Goal: Check status: Check status

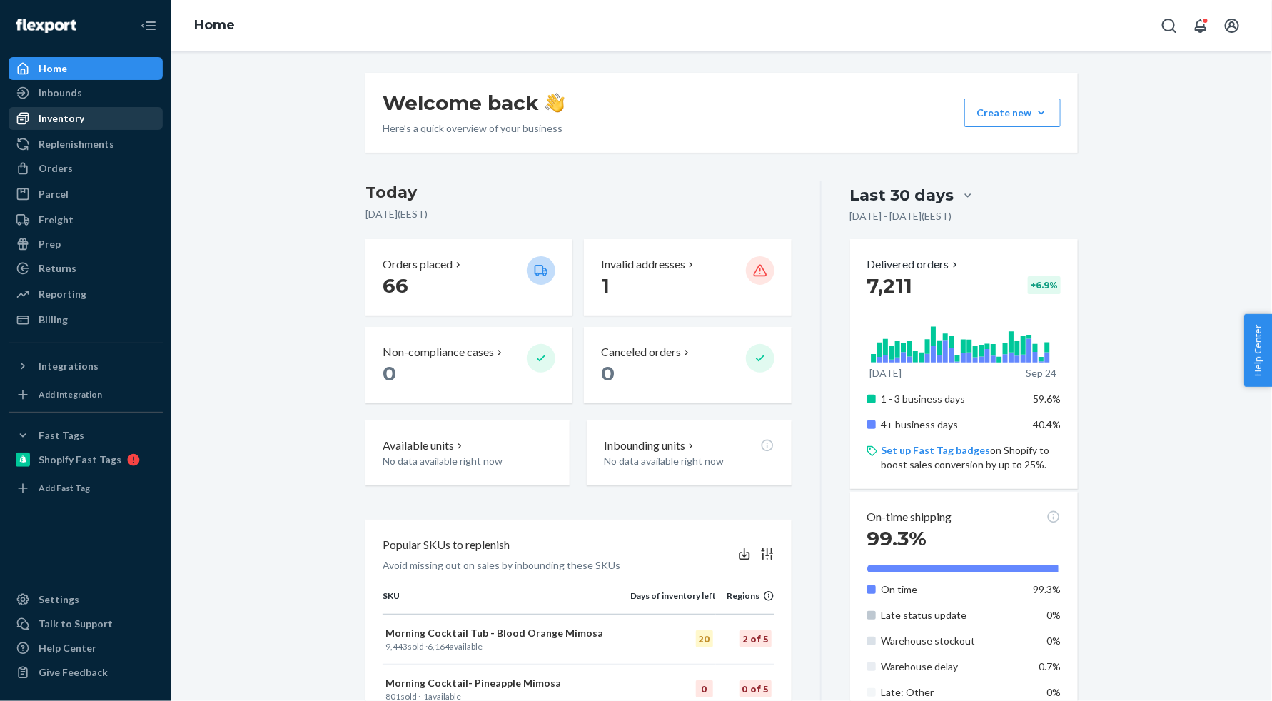
click at [91, 112] on div "Inventory" at bounding box center [85, 118] width 151 height 20
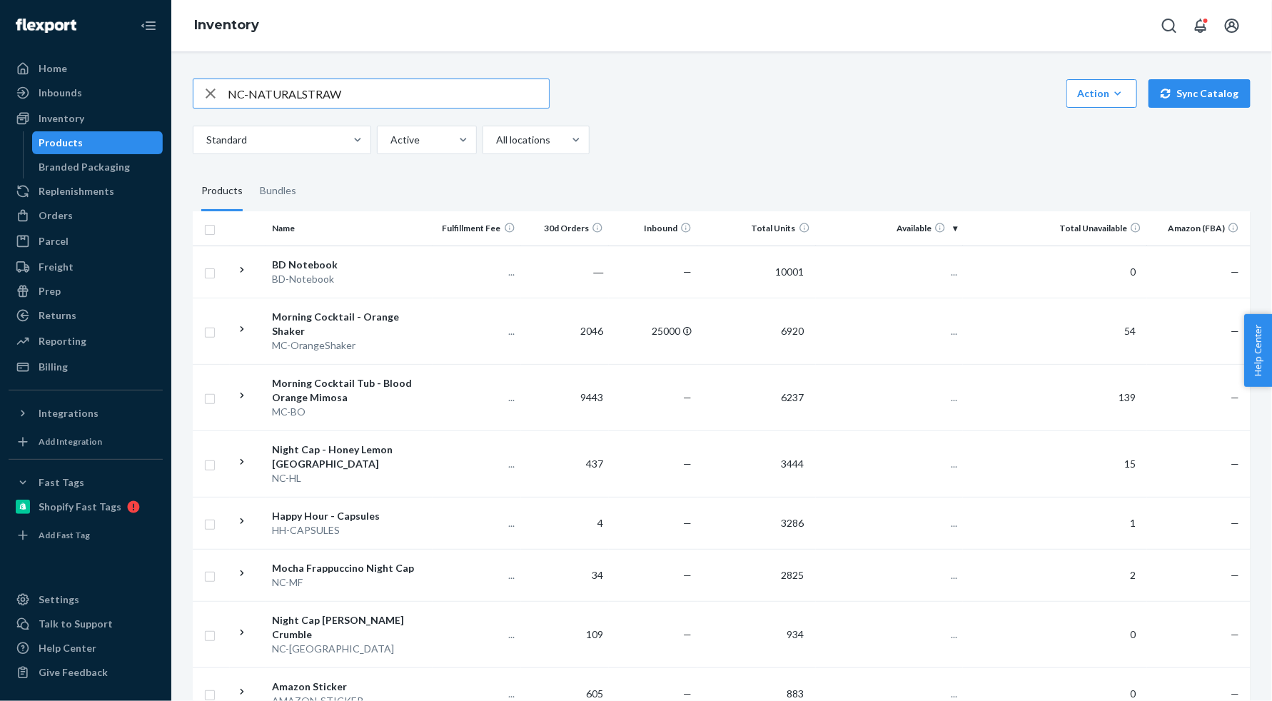
type input "NC-NATURALSTRAW"
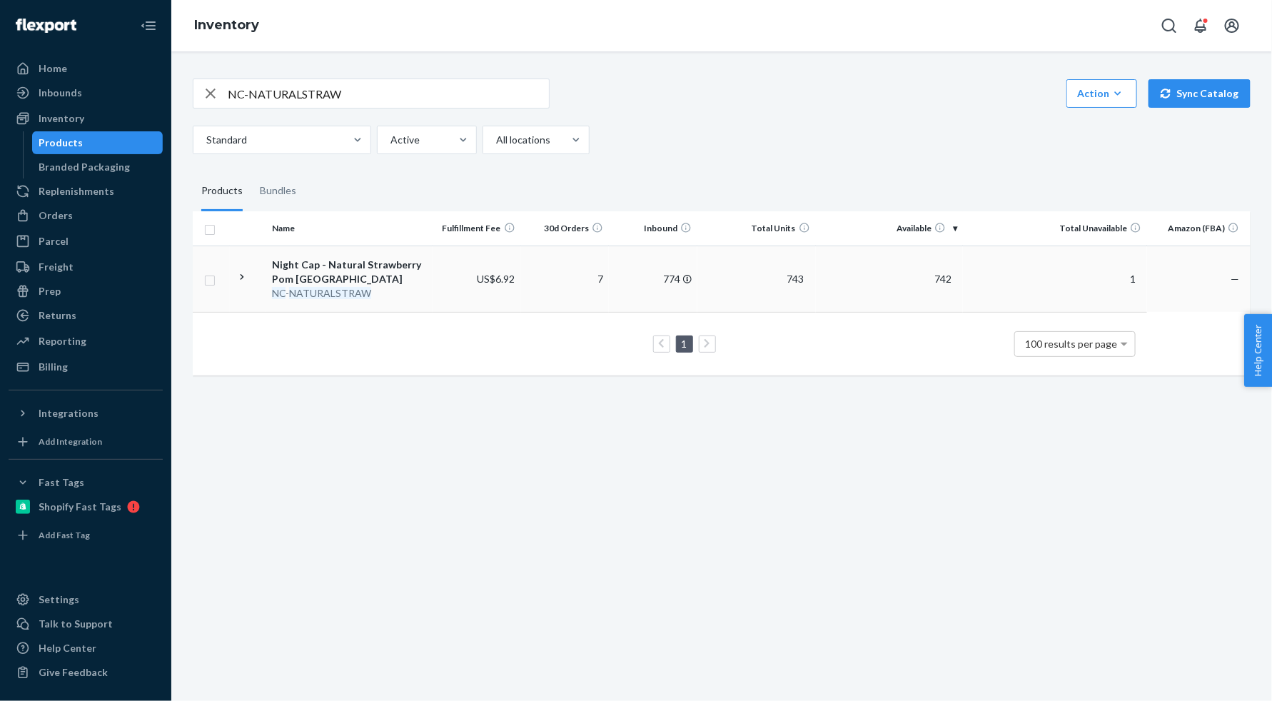
click at [243, 273] on icon at bounding box center [242, 277] width 14 height 14
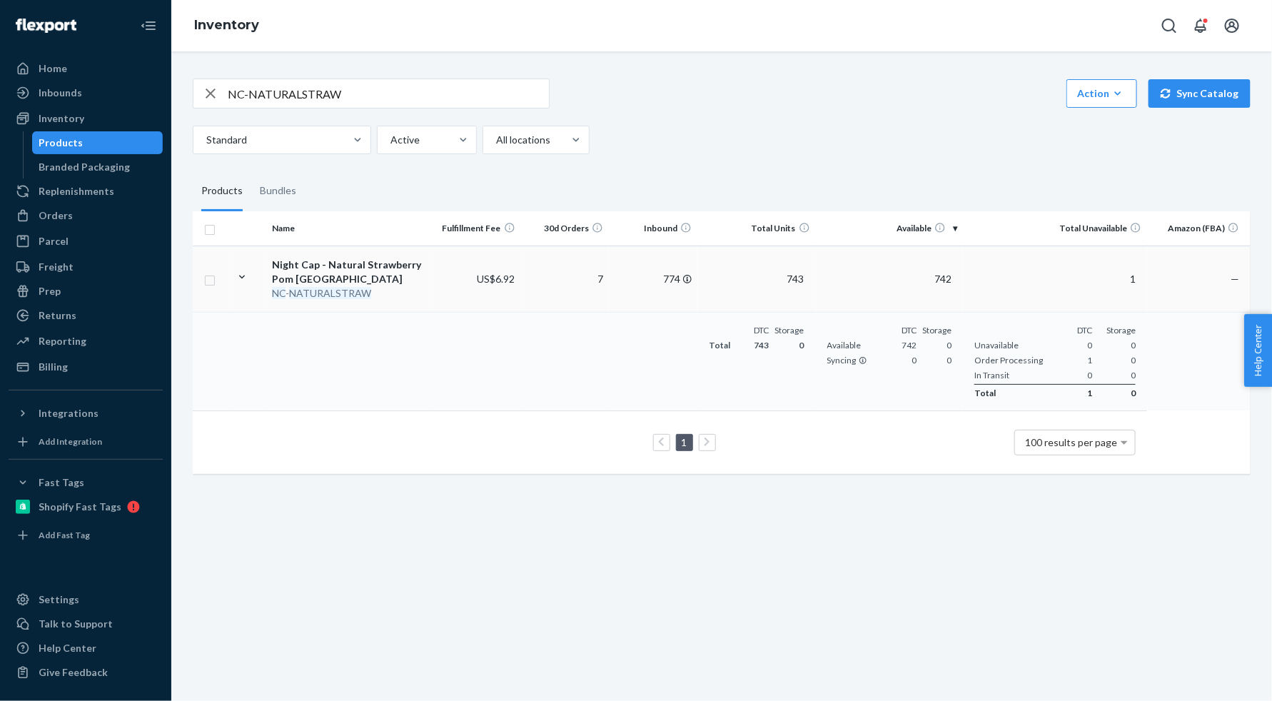
click at [327, 276] on div "Night Cap - Natural Strawberry Pom [GEOGRAPHIC_DATA]" at bounding box center [349, 272] width 154 height 29
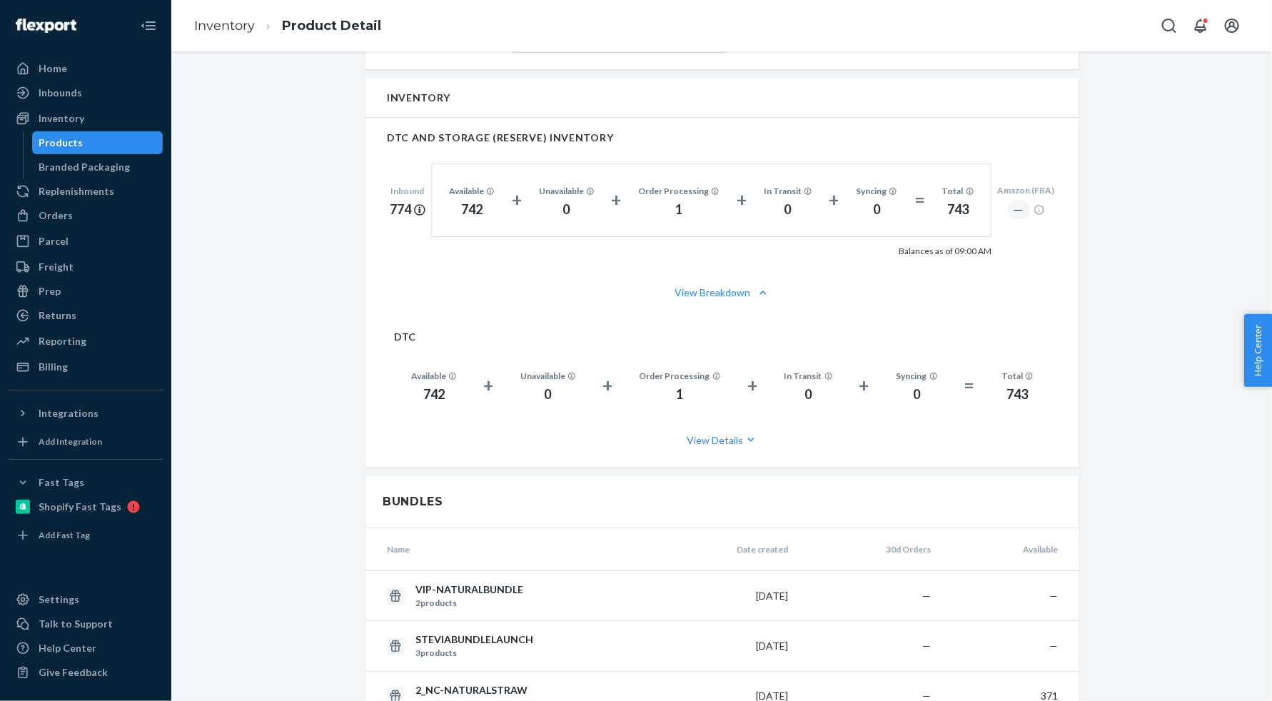
scroll to position [793, 0]
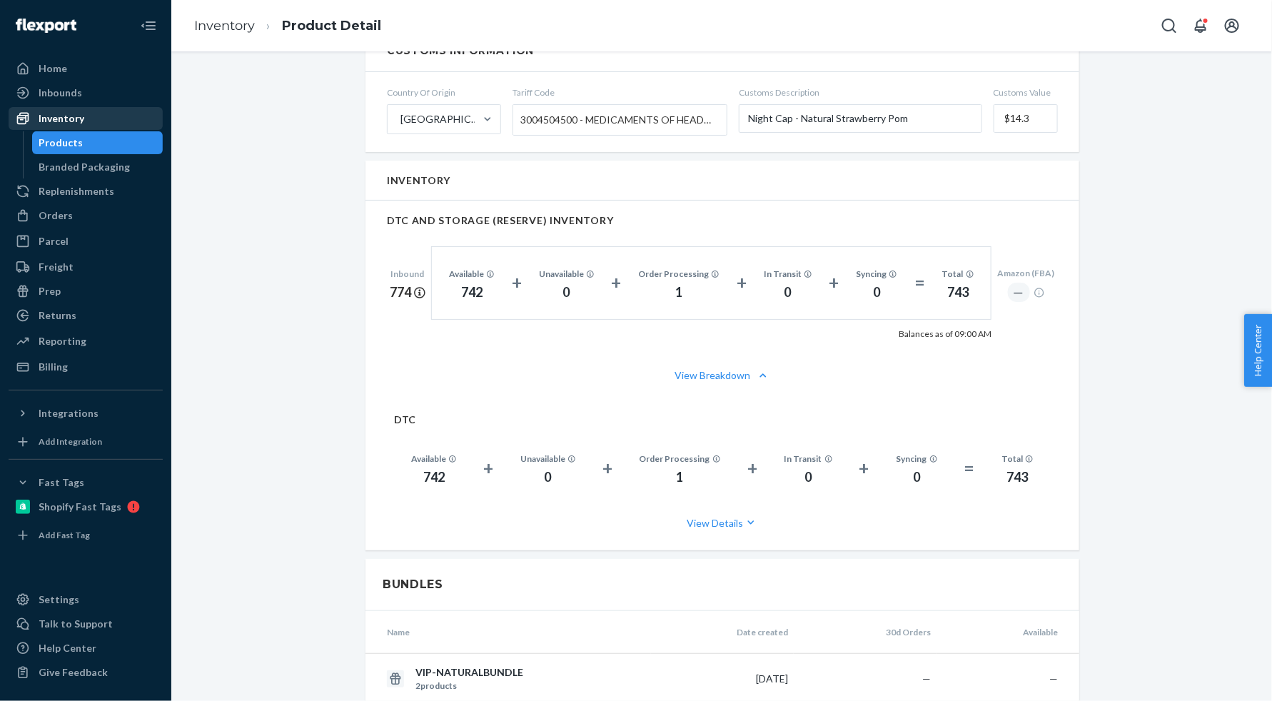
click at [68, 115] on div "Inventory" at bounding box center [62, 118] width 46 height 14
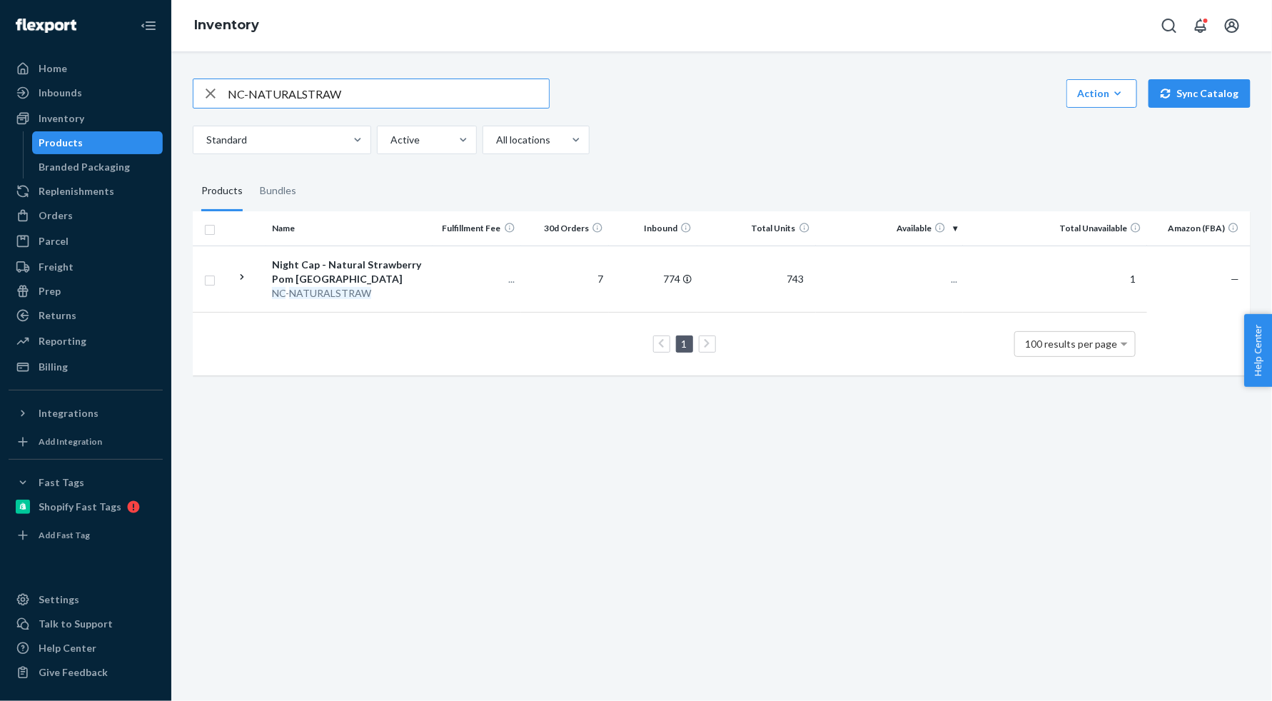
click at [367, 93] on input "NC-NATURALSTRAW" at bounding box center [388, 93] width 321 height 29
type input "1_NC-NATURALSTRAW_PACKAGE"
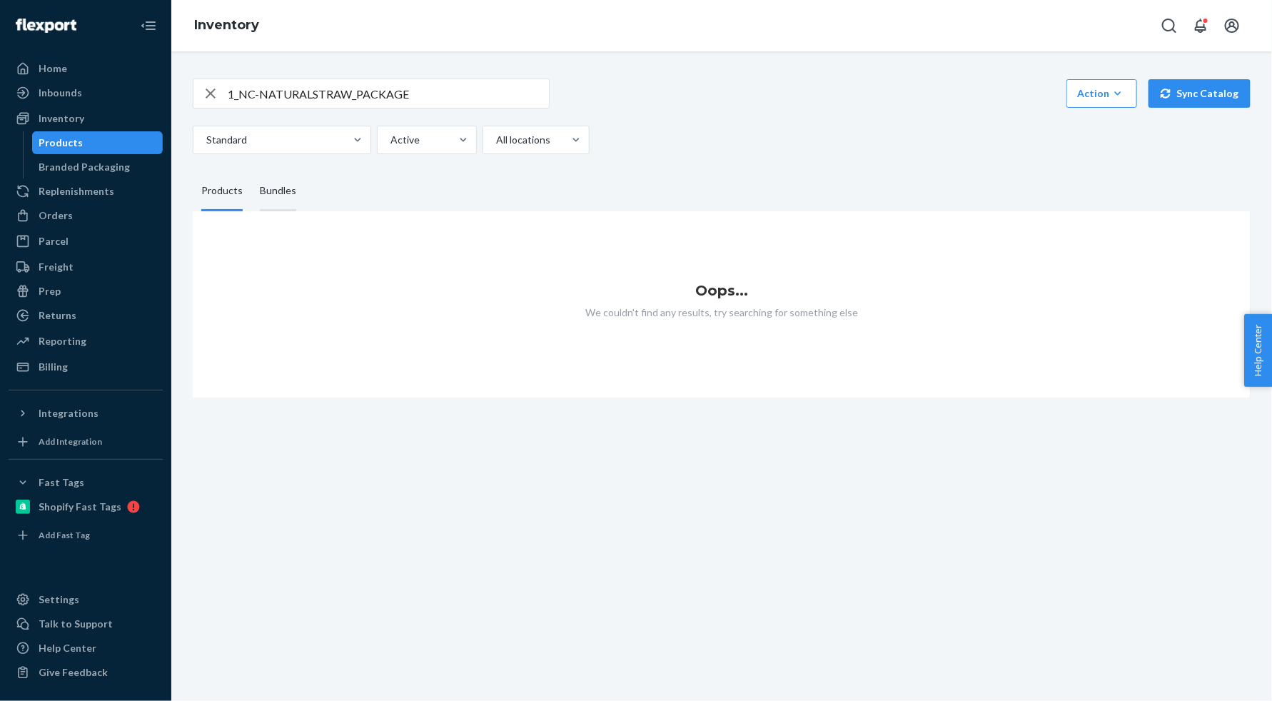
click at [280, 193] on div "Bundles" at bounding box center [278, 191] width 36 height 40
click at [251, 171] on input "Bundles" at bounding box center [251, 171] width 0 height 0
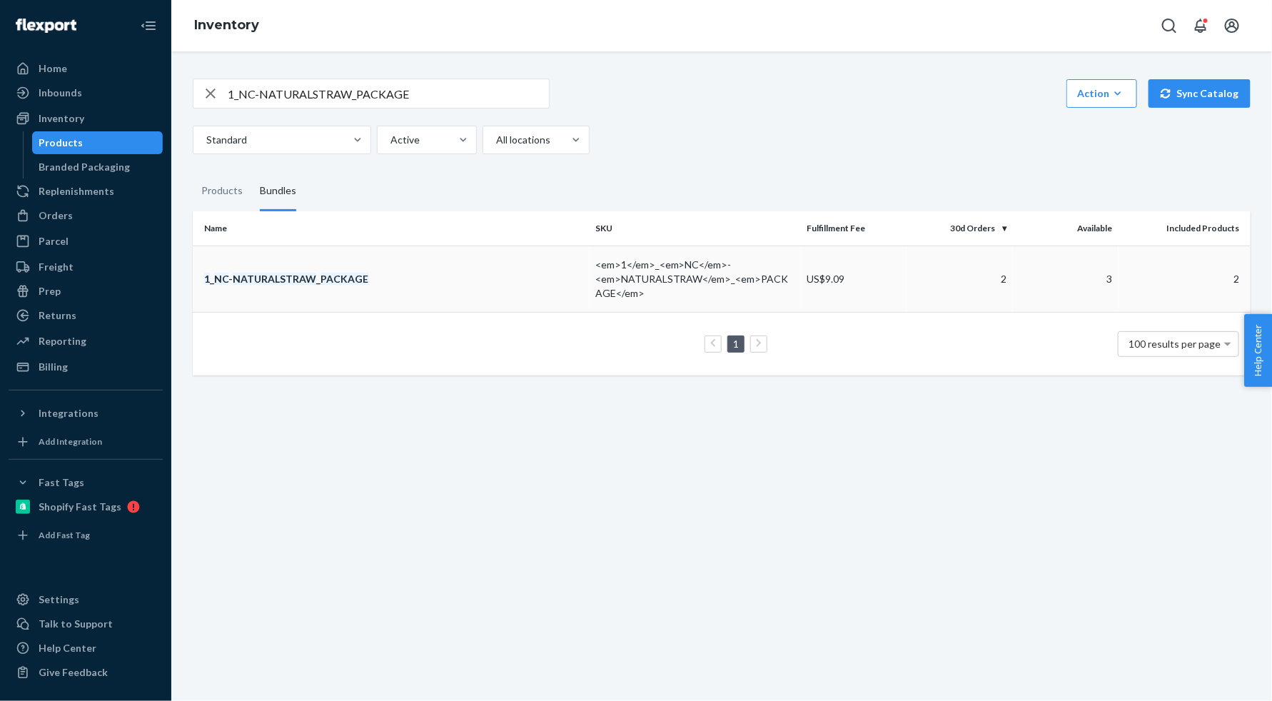
click at [322, 274] on em "PACKAGE" at bounding box center [344, 279] width 48 height 12
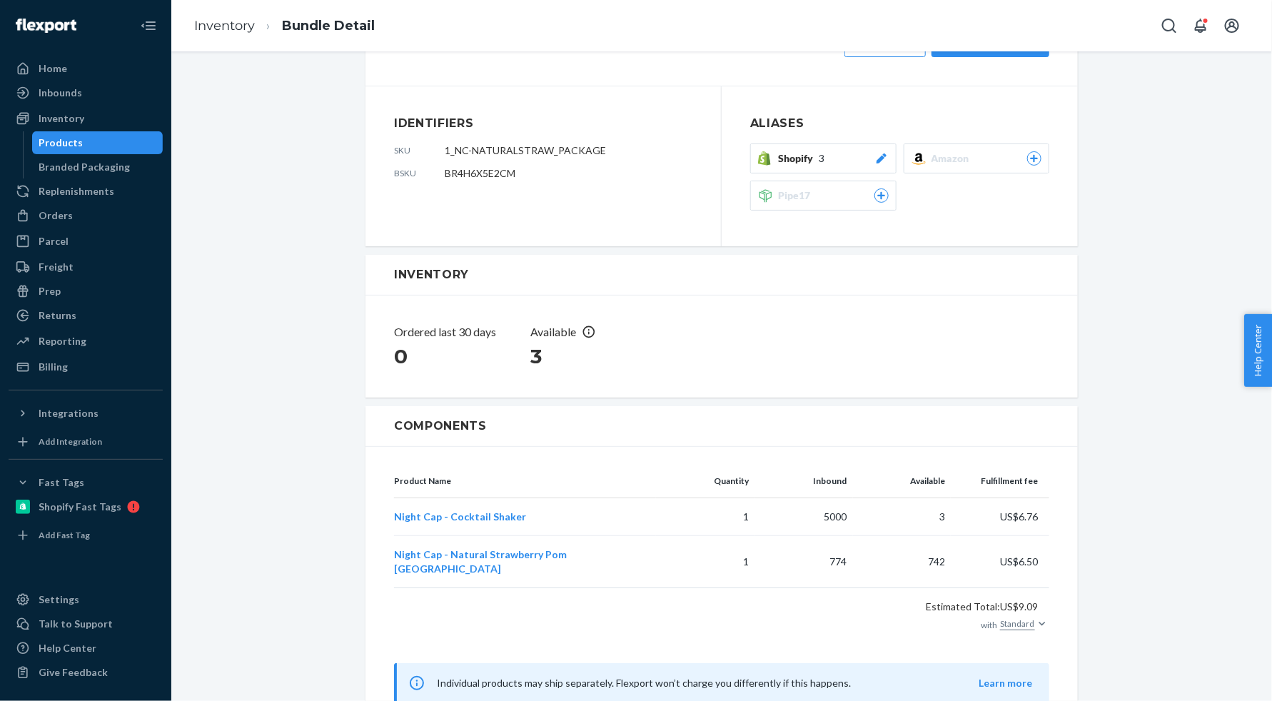
scroll to position [78, 0]
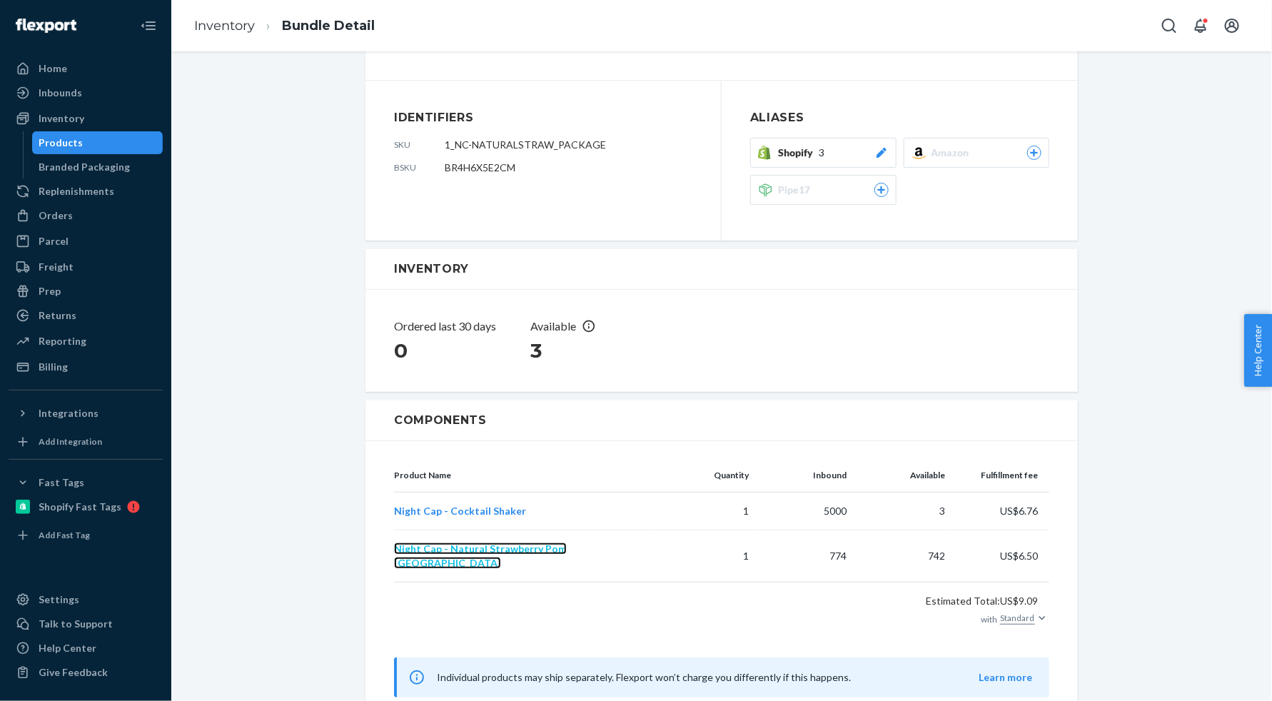
click at [510, 549] on span "Night Cap - Natural Strawberry Pom [GEOGRAPHIC_DATA]" at bounding box center [480, 555] width 173 height 26
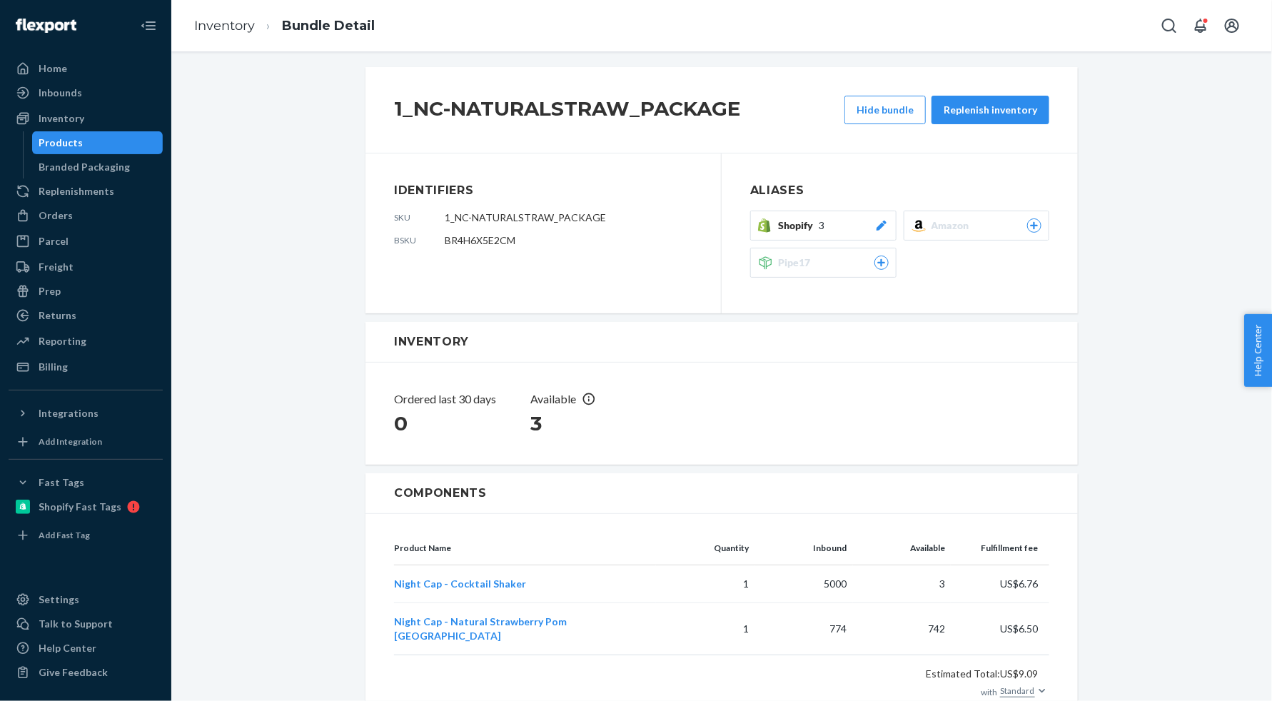
scroll to position [23, 0]
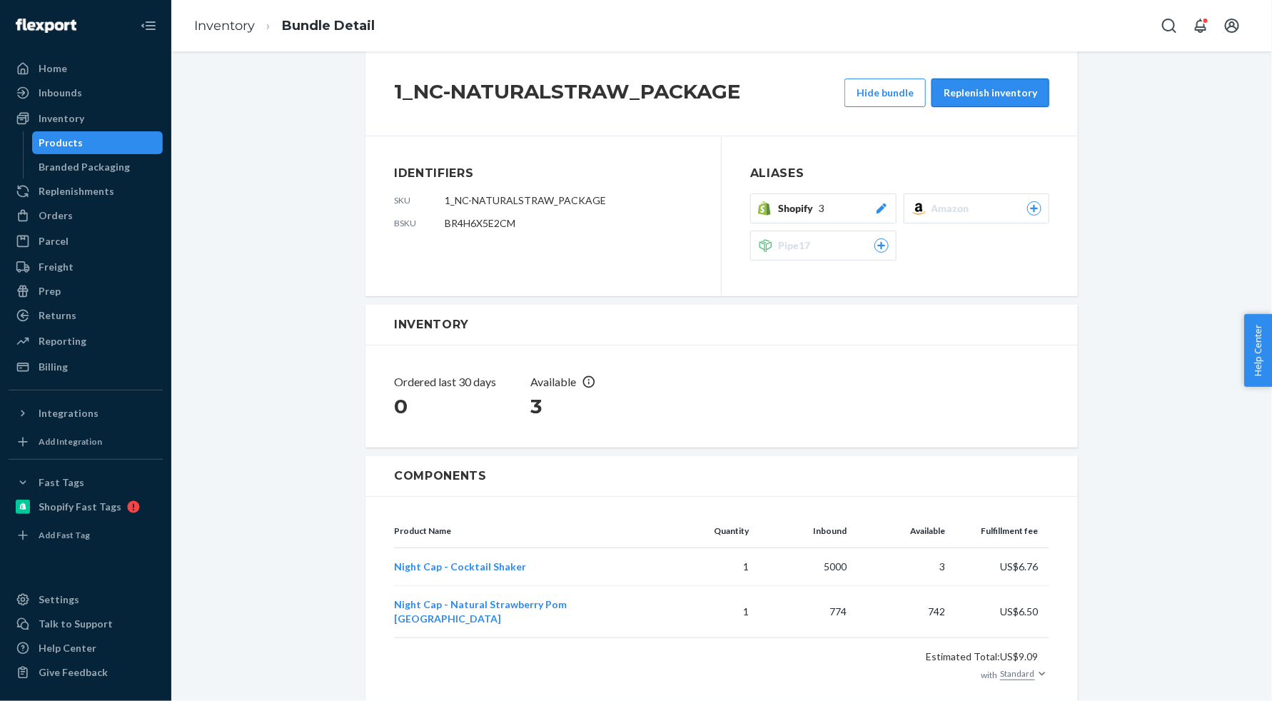
click at [998, 92] on button "Replenish inventory" at bounding box center [990, 92] width 118 height 29
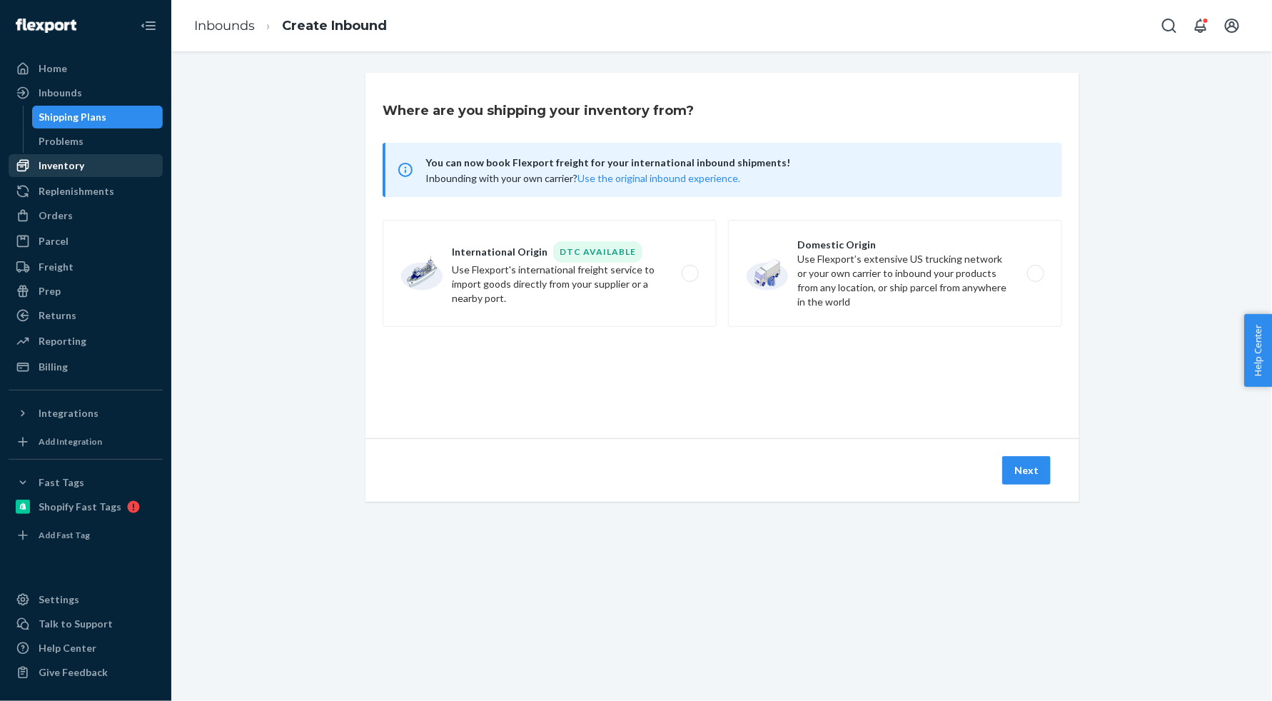
click at [68, 163] on div "Inventory" at bounding box center [62, 165] width 46 height 14
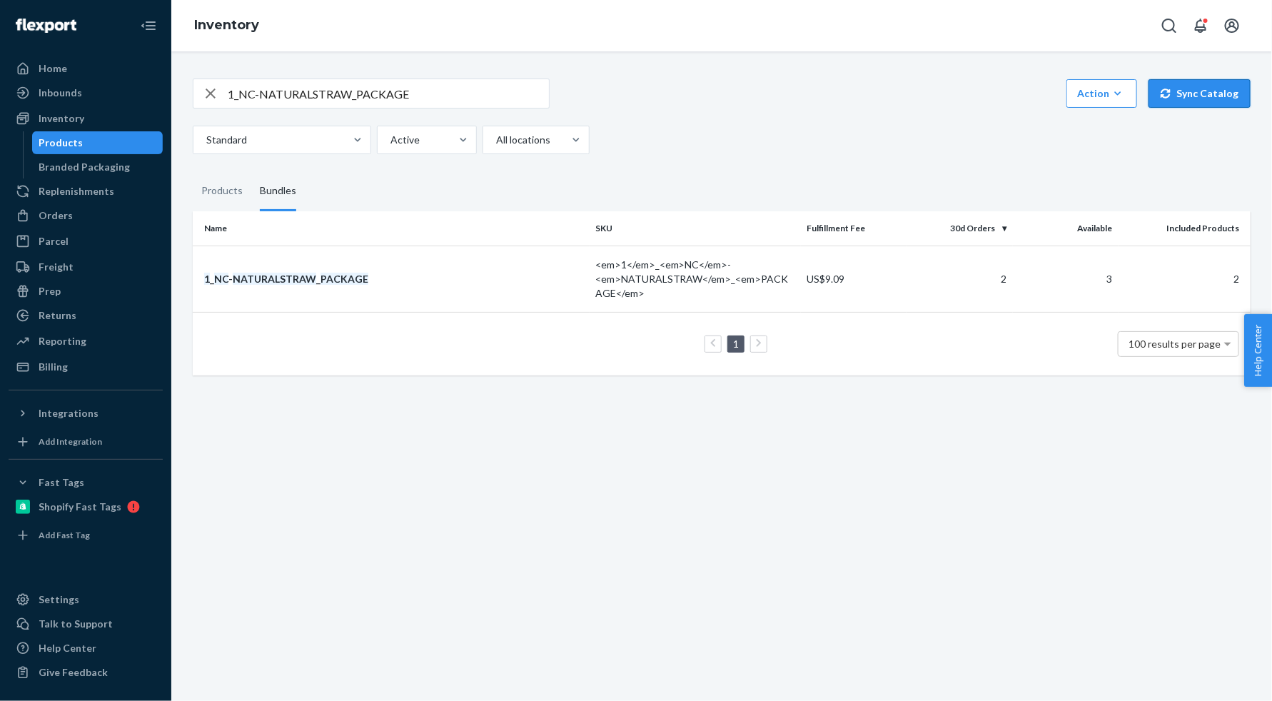
click at [1194, 95] on button "Sync Catalog" at bounding box center [1199, 93] width 102 height 29
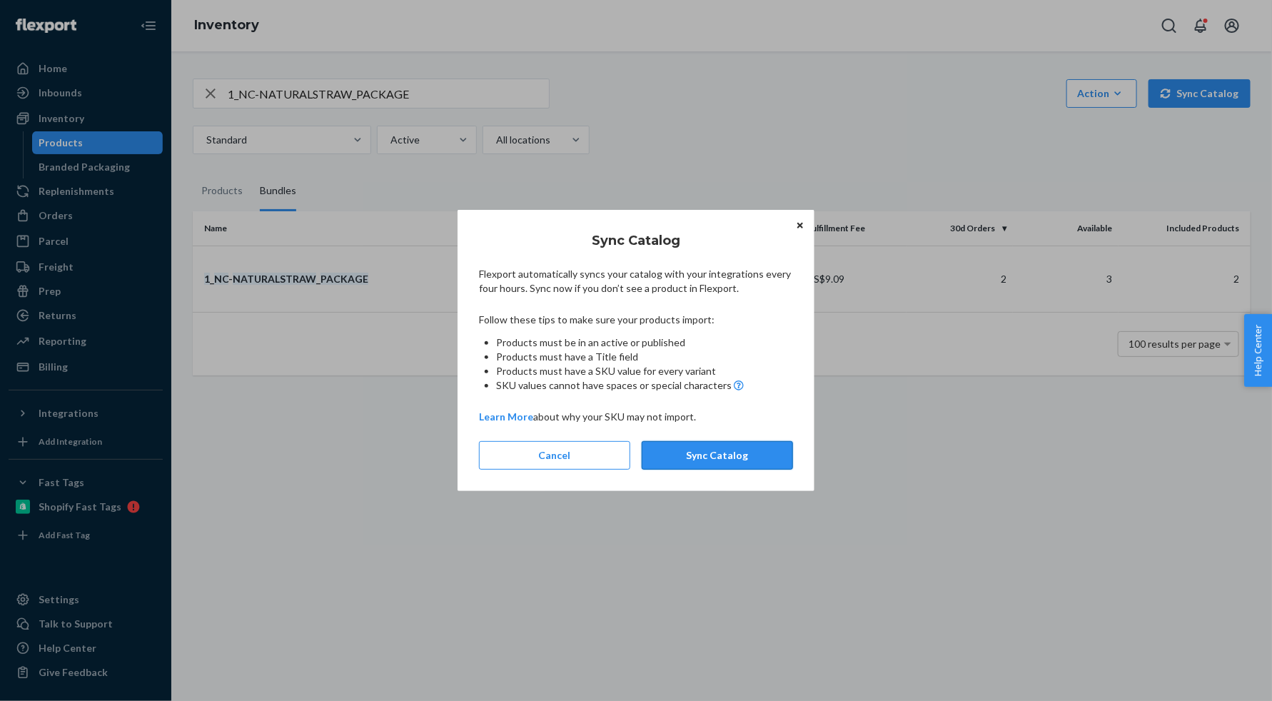
click at [725, 462] on button "Sync Catalog" at bounding box center [716, 455] width 151 height 29
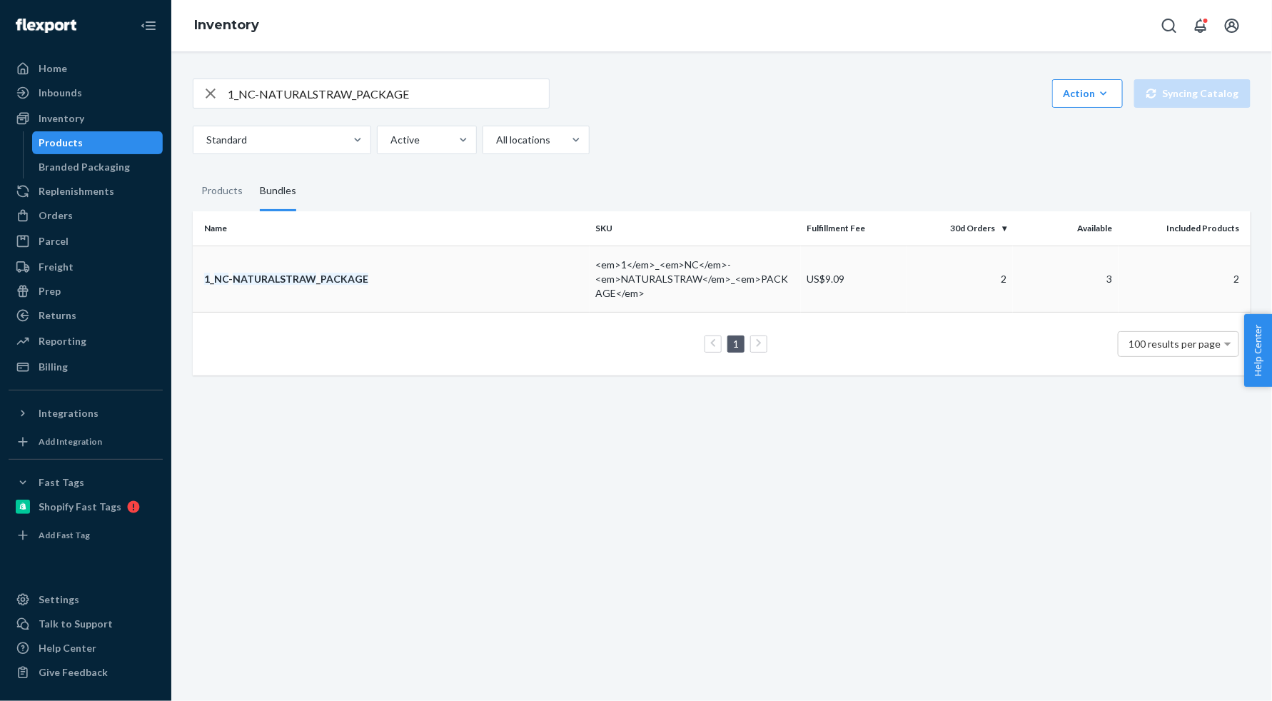
click at [342, 276] on em "PACKAGE" at bounding box center [344, 279] width 48 height 12
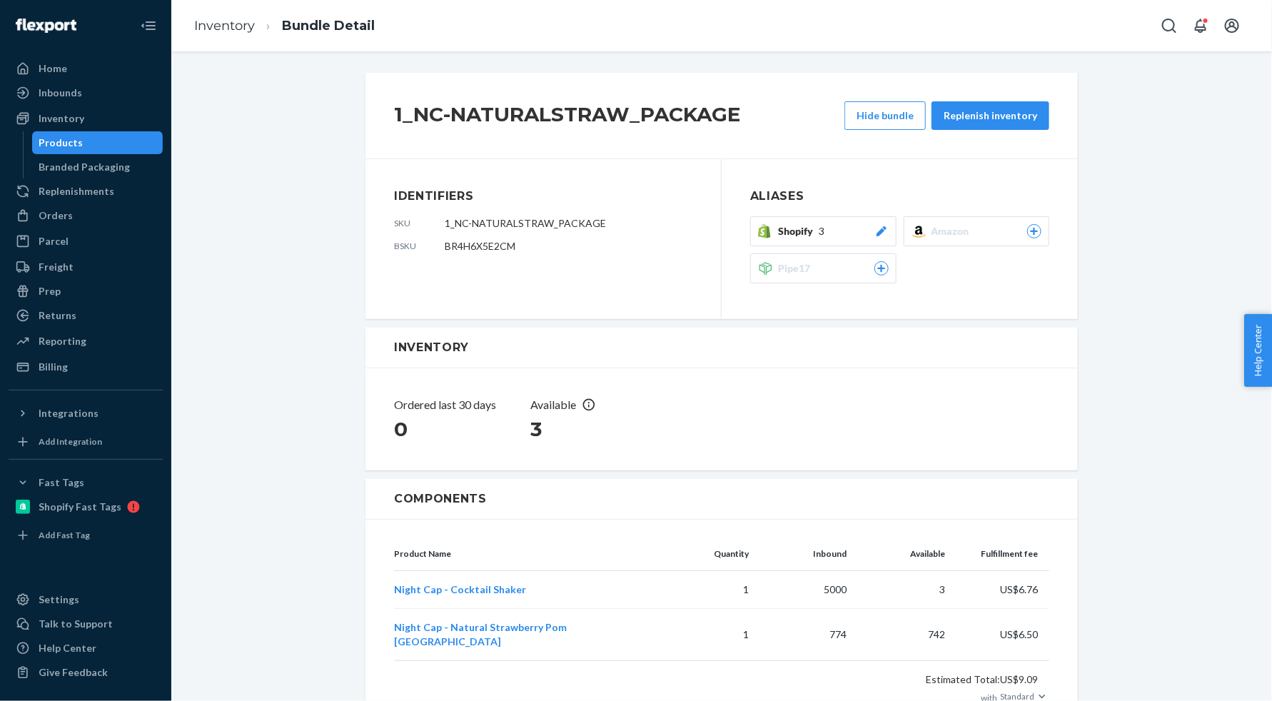
click at [878, 234] on icon at bounding box center [880, 231] width 10 height 10
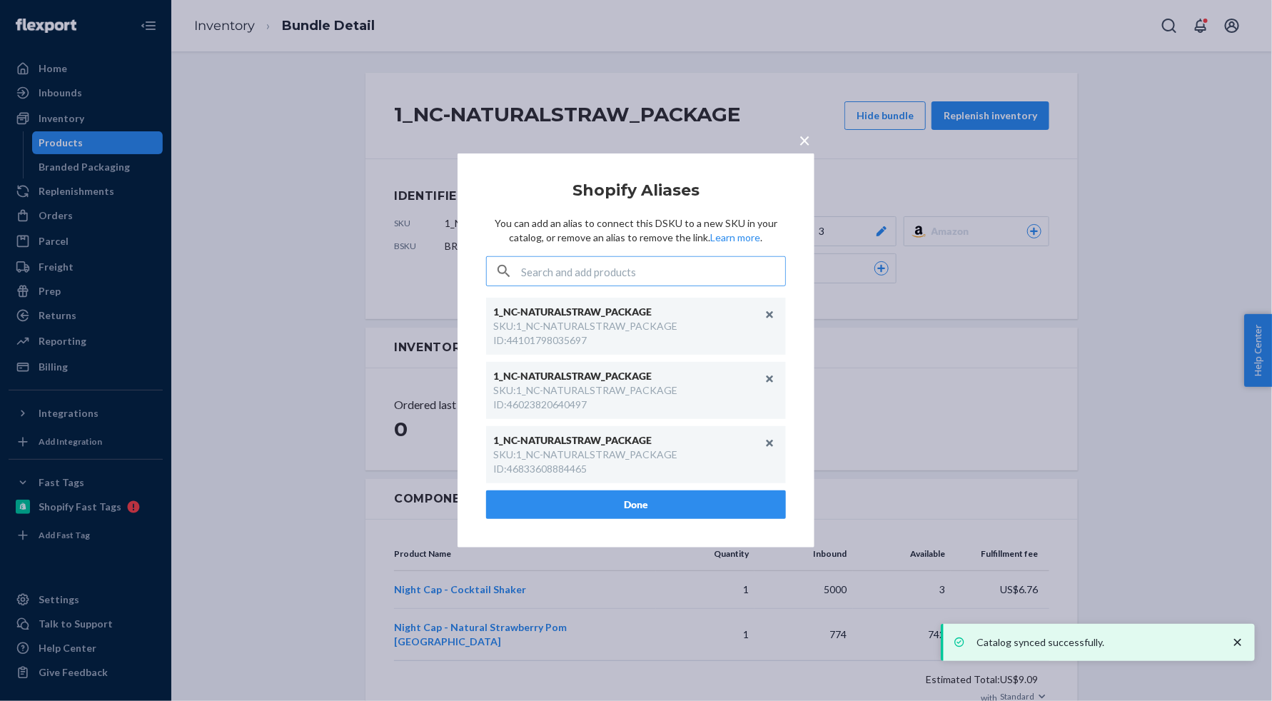
click at [802, 141] on span "×" at bounding box center [803, 140] width 11 height 24
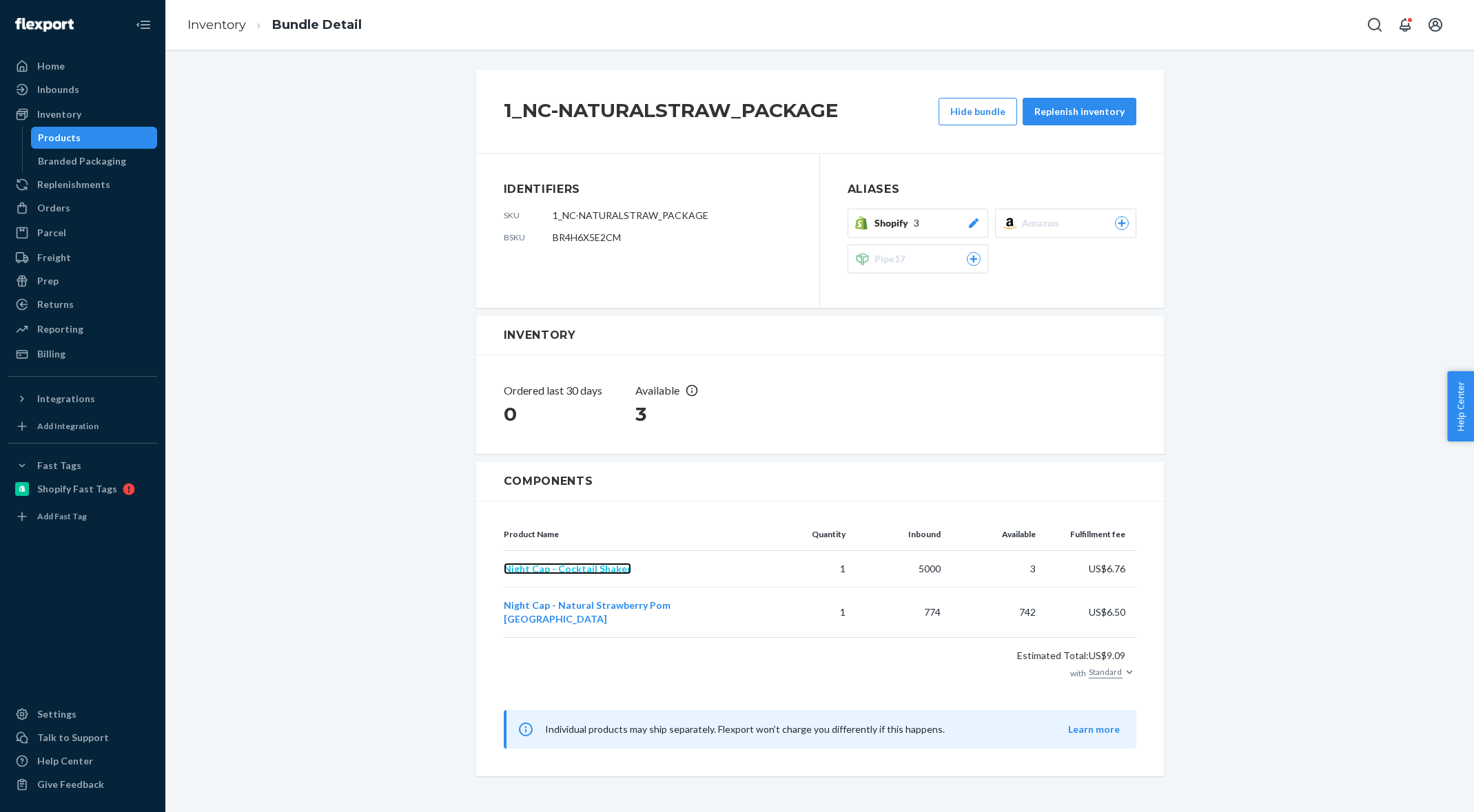
click at [612, 569] on span "Night Cap - Cocktail Shaker" at bounding box center [568, 569] width 128 height 12
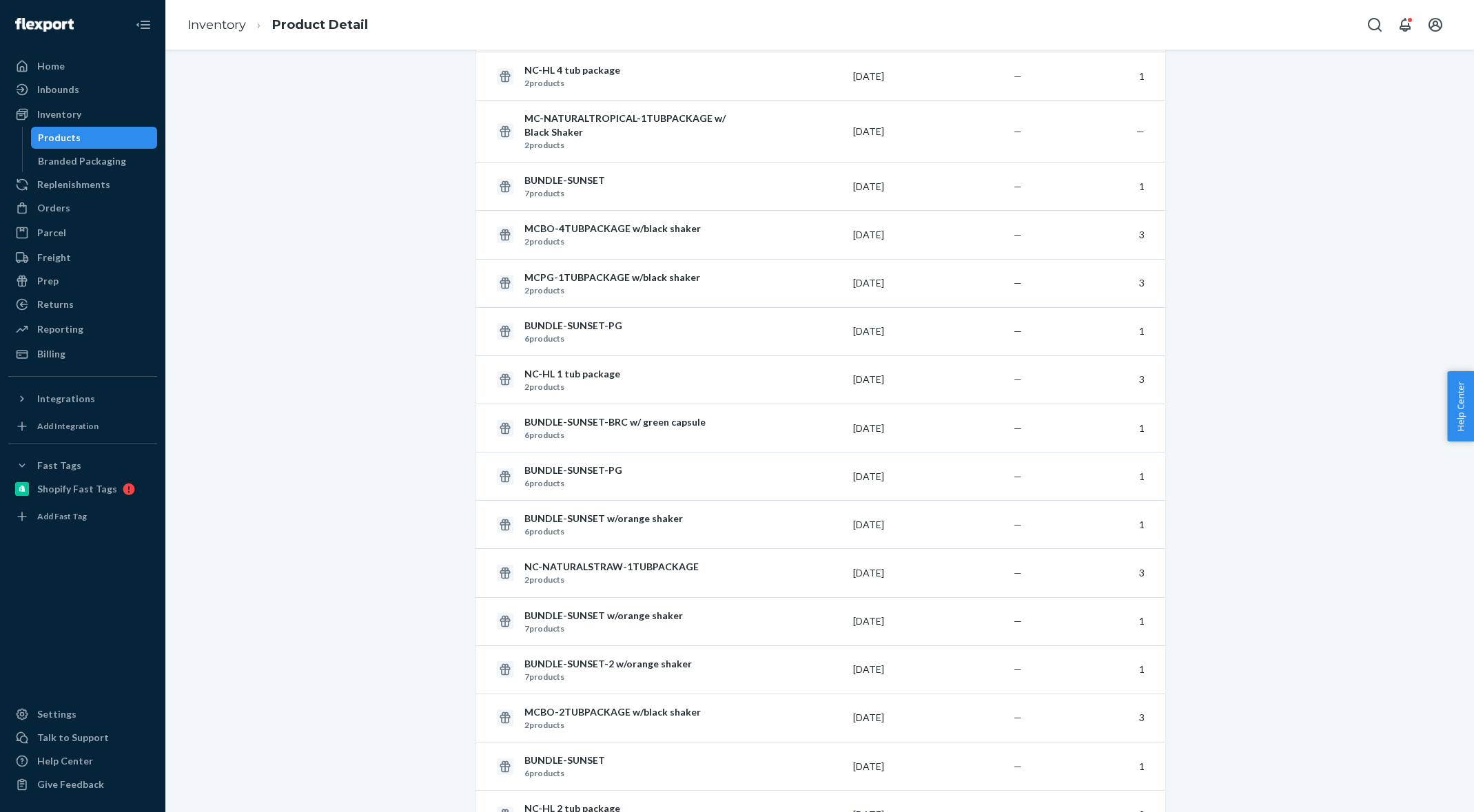
scroll to position [1190, 0]
